Goal: Information Seeking & Learning: Learn about a topic

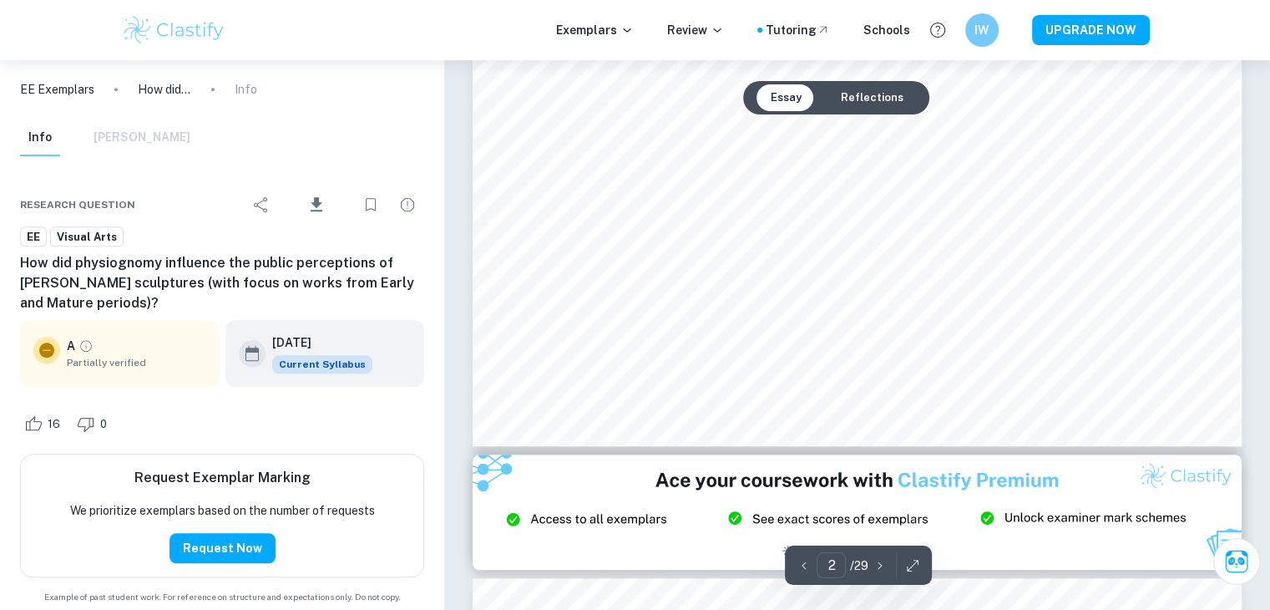
scroll to position [2088, 0]
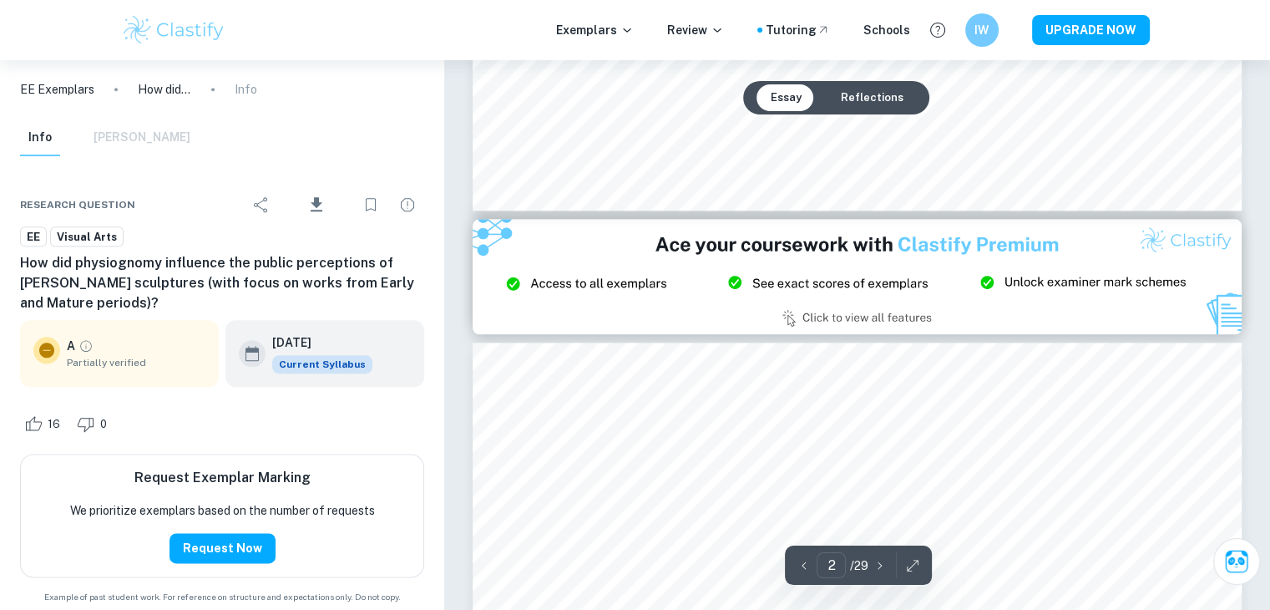
type input "3"
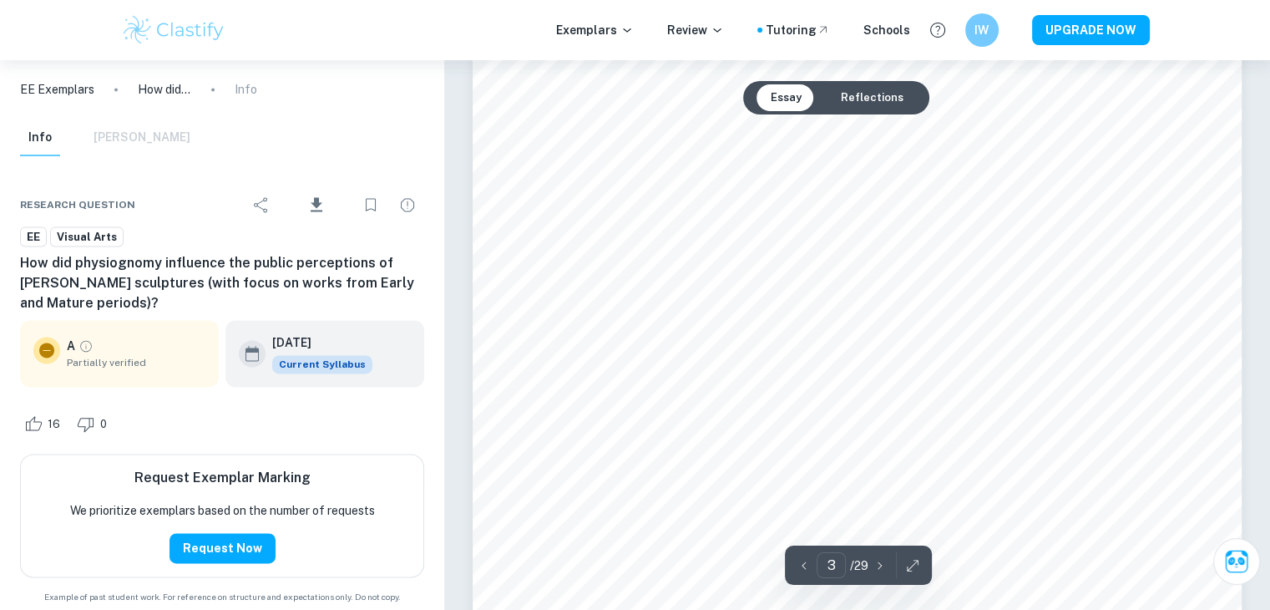
scroll to position [2422, 0]
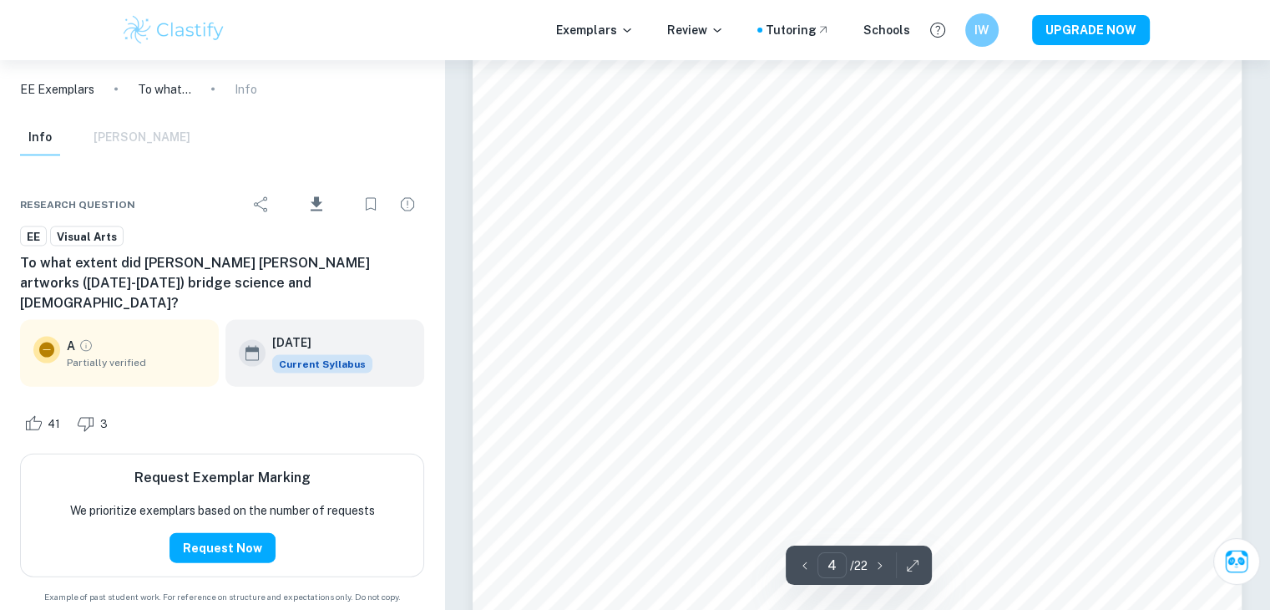
scroll to position [3591, 0]
type input "6"
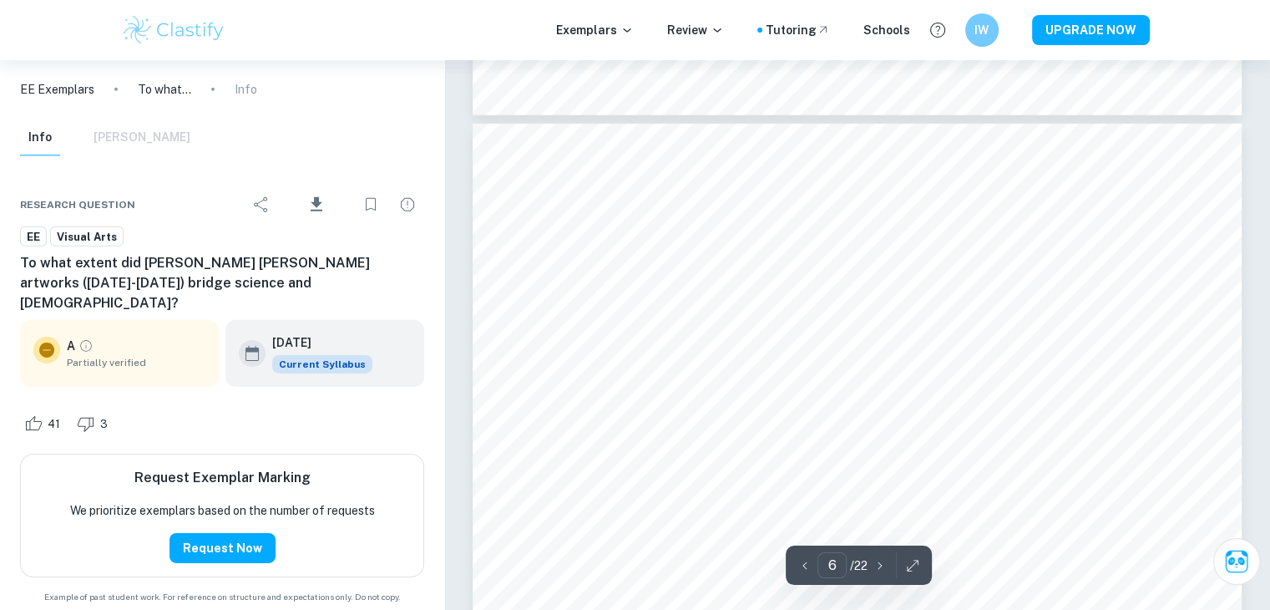
scroll to position [5512, 0]
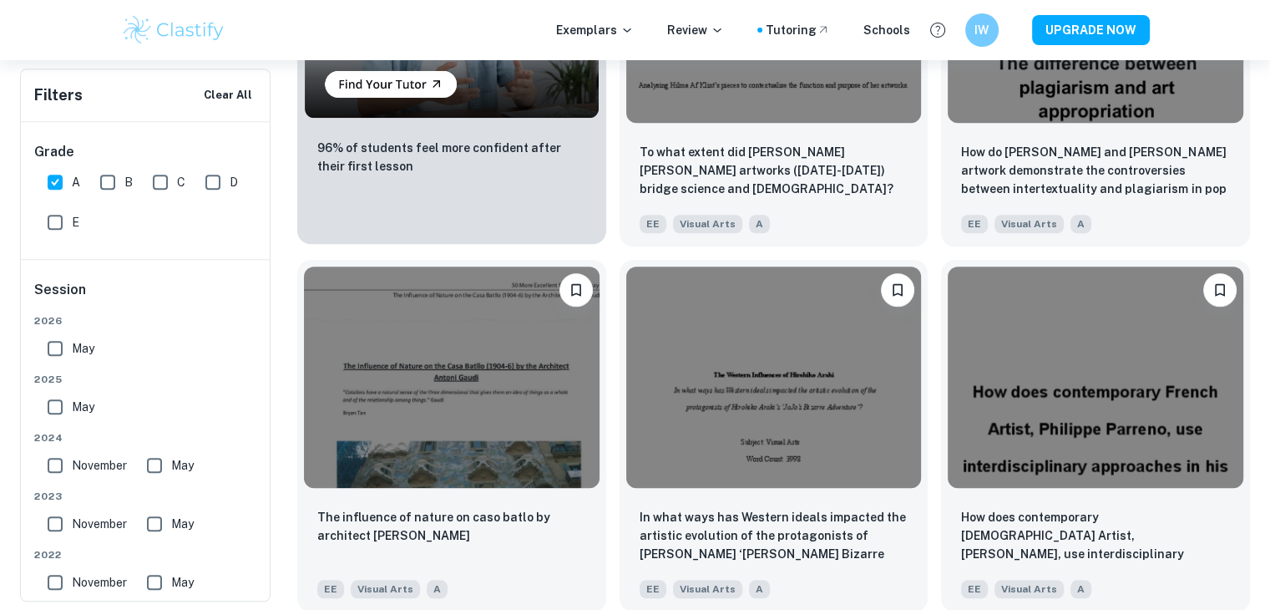
scroll to position [1319, 0]
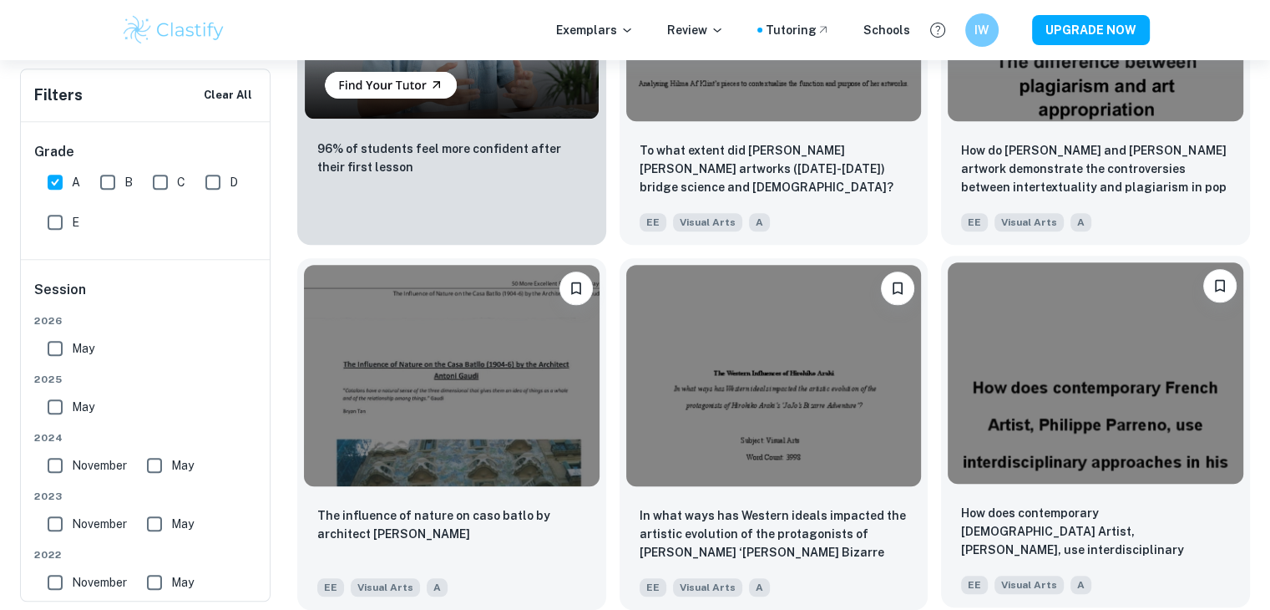
click at [1089, 336] on img at bounding box center [1096, 372] width 296 height 221
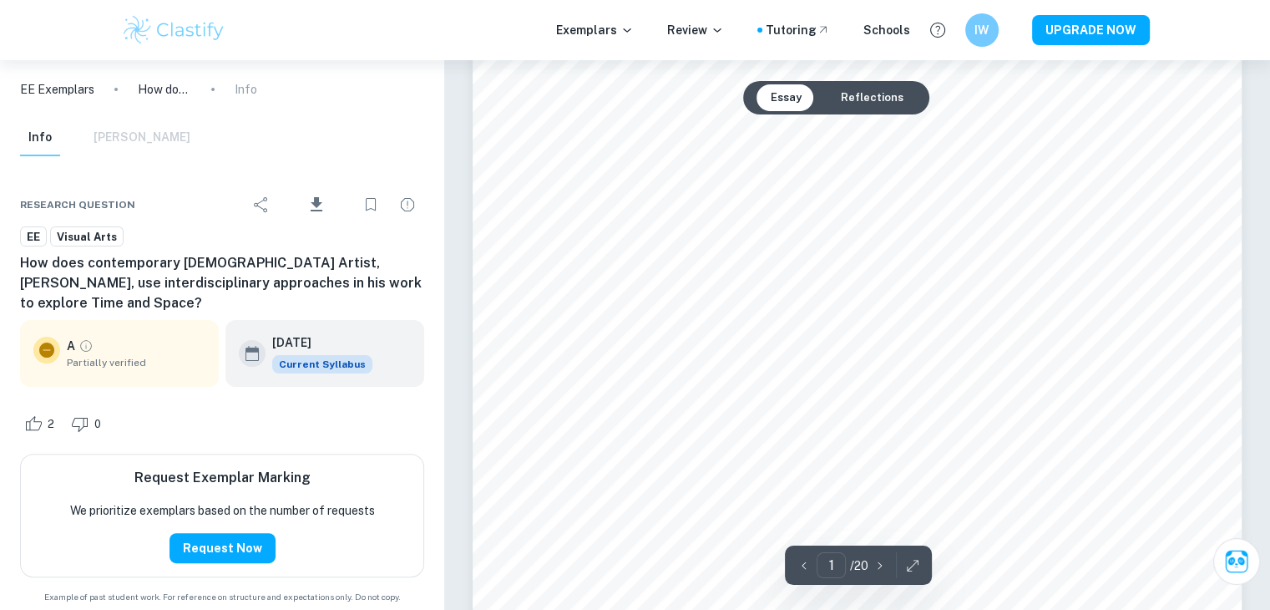
scroll to position [418, 0]
type input "2"
